Goal: Use online tool/utility: Use online tool/utility

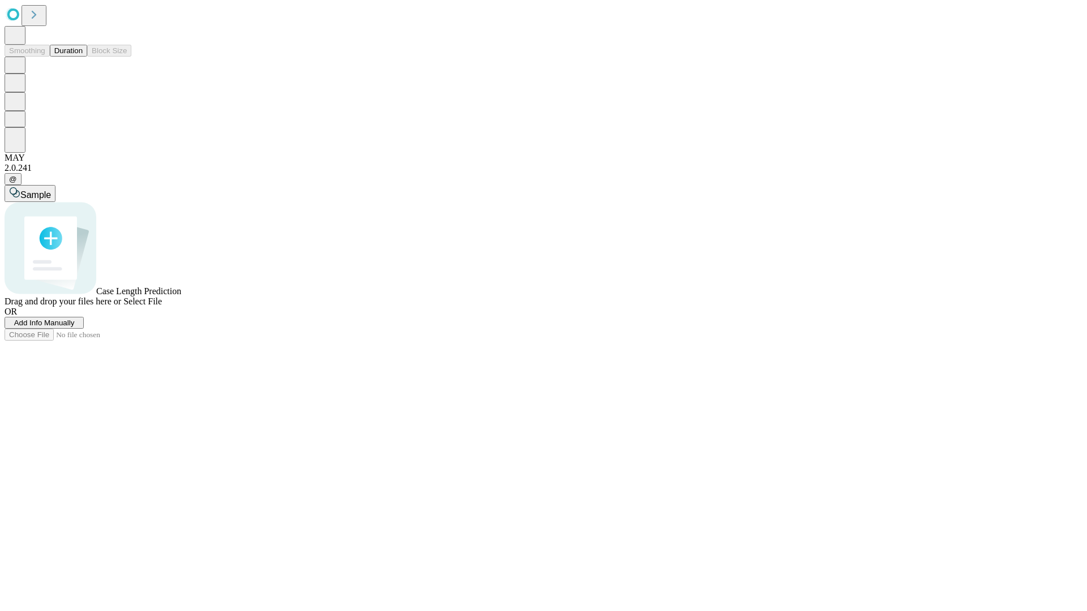
click at [83, 57] on button "Duration" at bounding box center [68, 51] width 37 height 12
click at [162, 306] on span "Select File" at bounding box center [142, 302] width 38 height 10
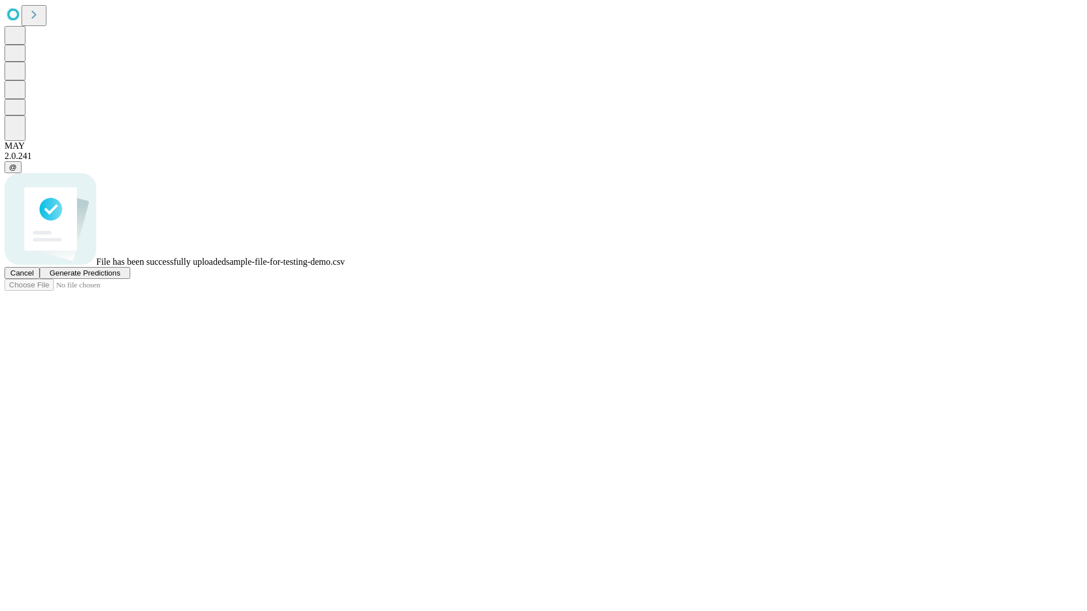
click at [120, 277] on span "Generate Predictions" at bounding box center [84, 273] width 71 height 8
